Goal: Transaction & Acquisition: Obtain resource

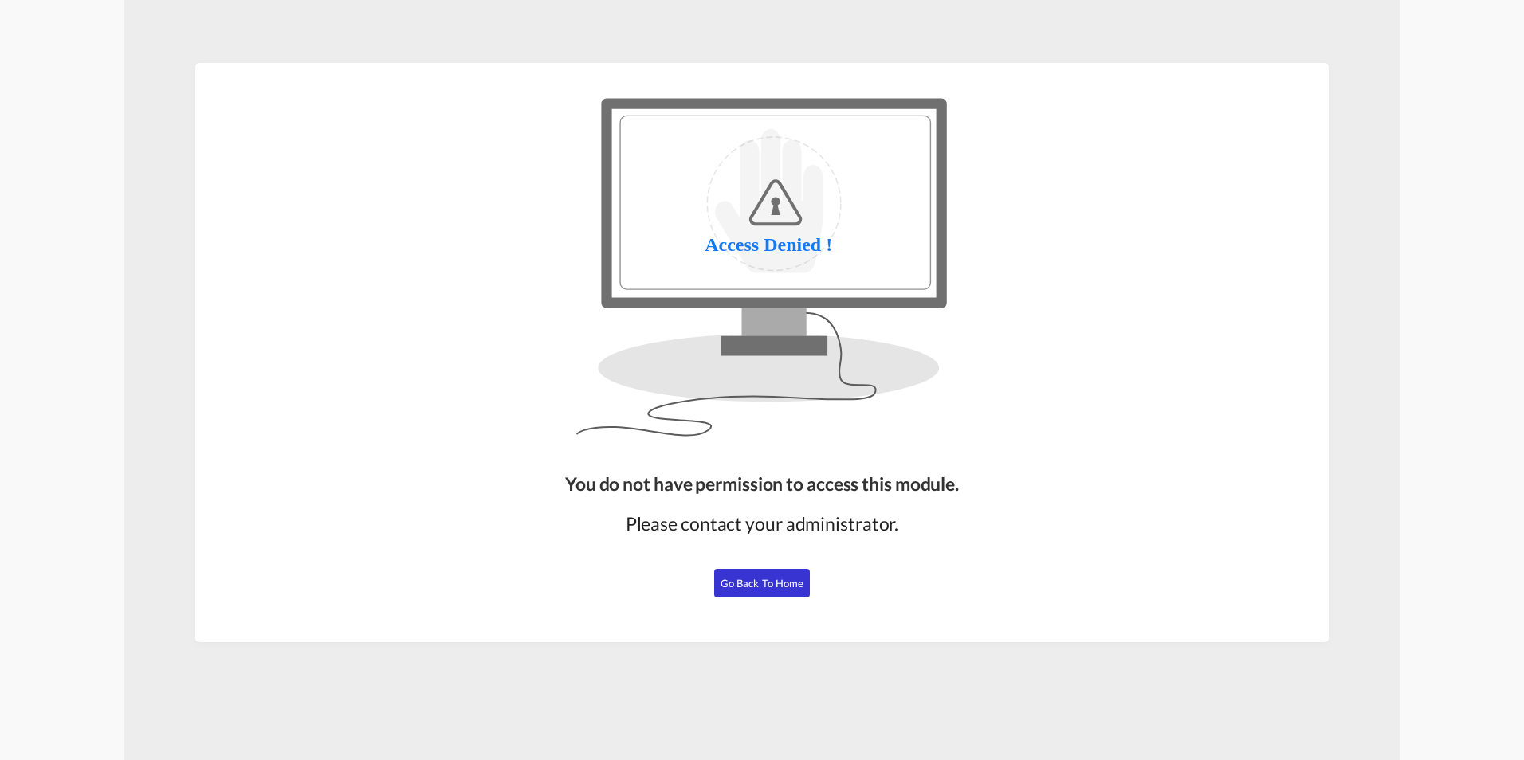
click at [746, 575] on button "Go Back to Home" at bounding box center [762, 583] width 96 height 29
click at [753, 580] on span "Go Back to Home" at bounding box center [762, 583] width 84 height 13
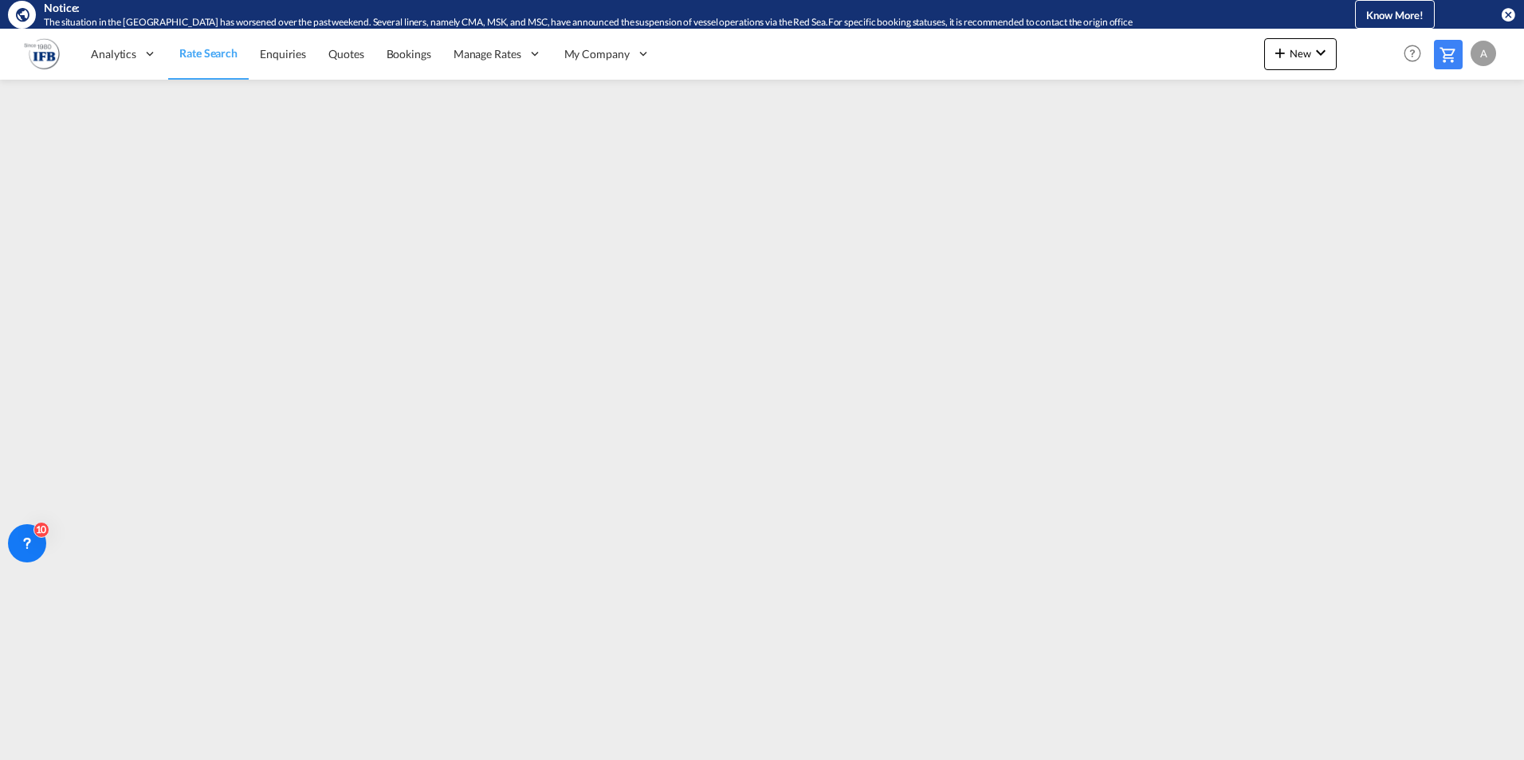
click at [1446, 54] on md-icon at bounding box center [1447, 54] width 19 height 19
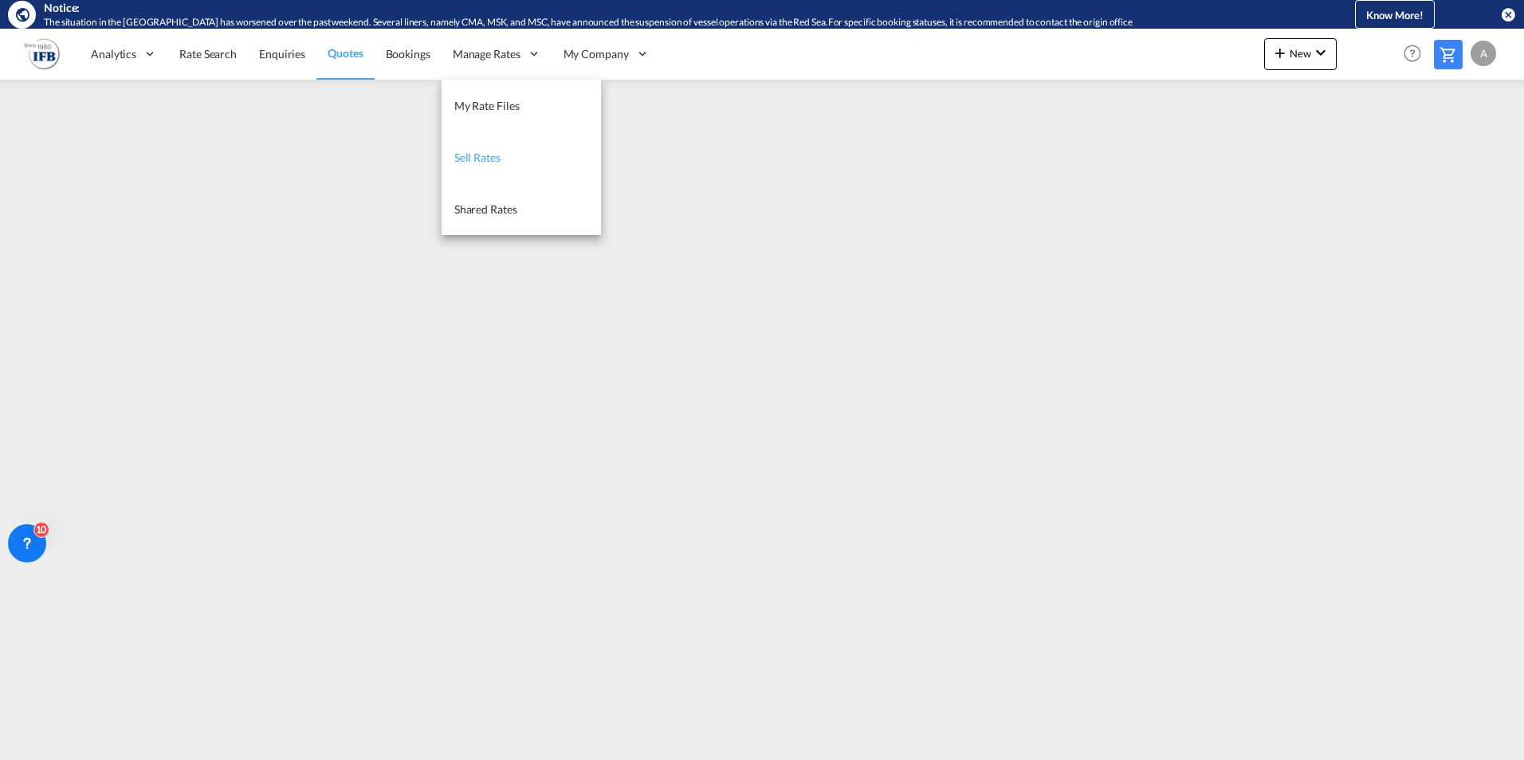
click at [480, 162] on span "Sell Rates" at bounding box center [477, 158] width 46 height 14
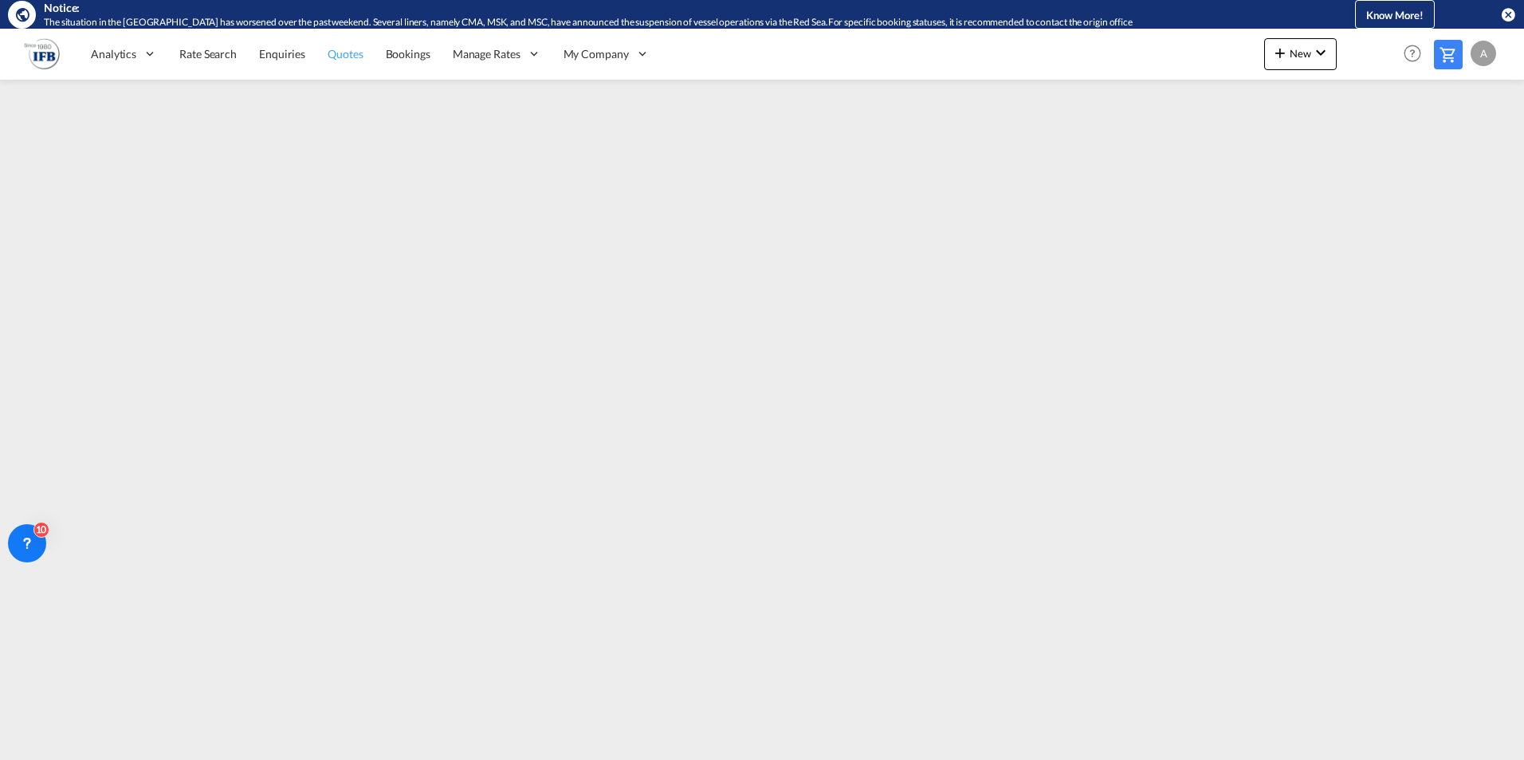
click at [339, 54] on span "Quotes" at bounding box center [344, 54] width 35 height 14
click at [188, 49] on span "Rate Search" at bounding box center [207, 54] width 57 height 14
click at [1441, 49] on md-icon at bounding box center [1447, 54] width 19 height 19
click at [219, 56] on span "Rate Search" at bounding box center [207, 54] width 57 height 14
